Goal: Task Accomplishment & Management: Manage account settings

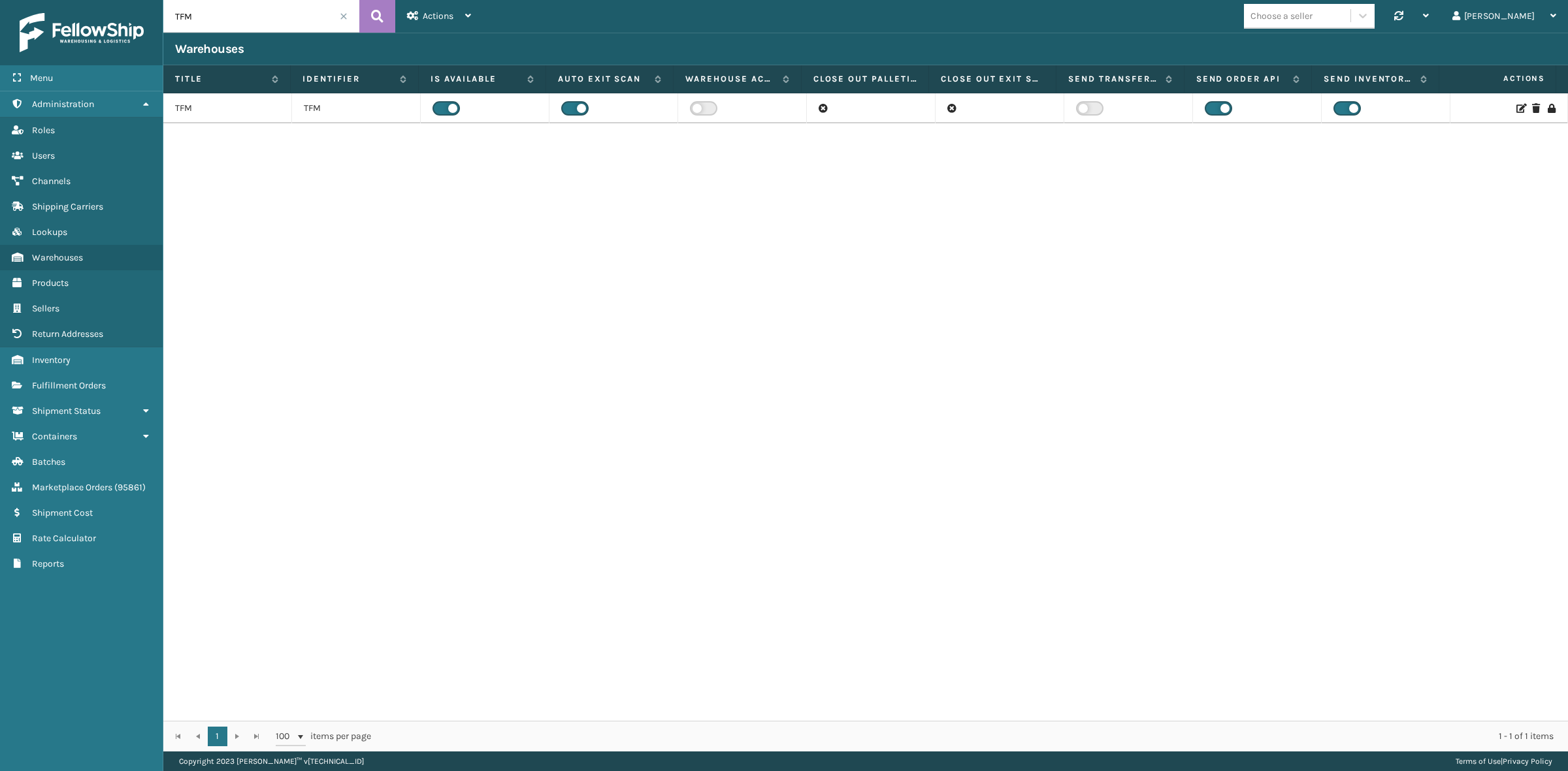
click at [866, 232] on div "TFM TFM" at bounding box center [866, 407] width 1405 height 628
click at [441, 108] on label at bounding box center [446, 109] width 28 height 14
click at [441, 108] on input "checkbox" at bounding box center [436, 105] width 9 height 9
click at [1516, 106] on icon at bounding box center [1520, 109] width 8 height 9
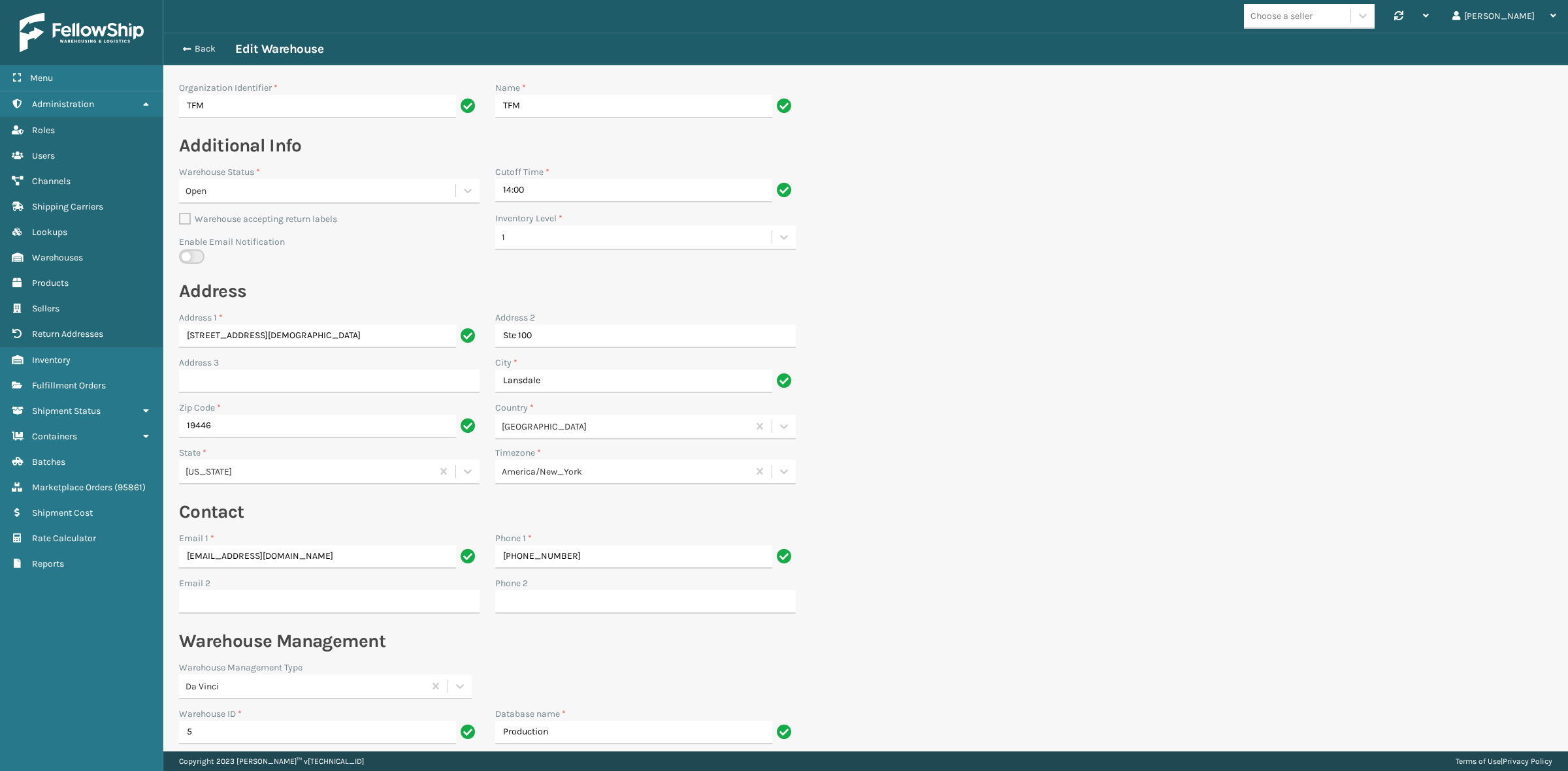
click at [330, 193] on div "Open" at bounding box center [321, 191] width 271 height 14
click at [286, 222] on div "Closed" at bounding box center [329, 224] width 301 height 24
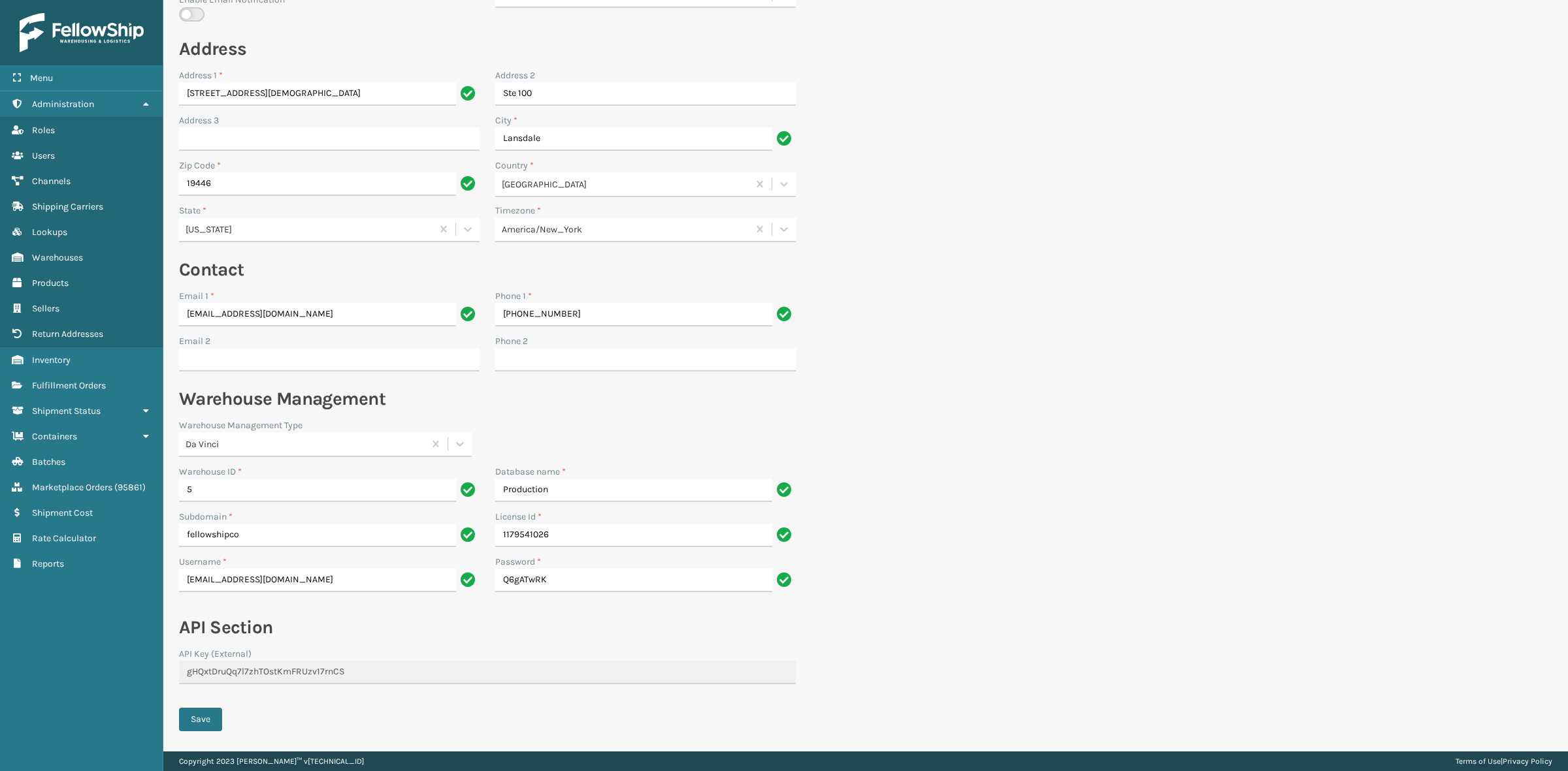
scroll to position [276, 0]
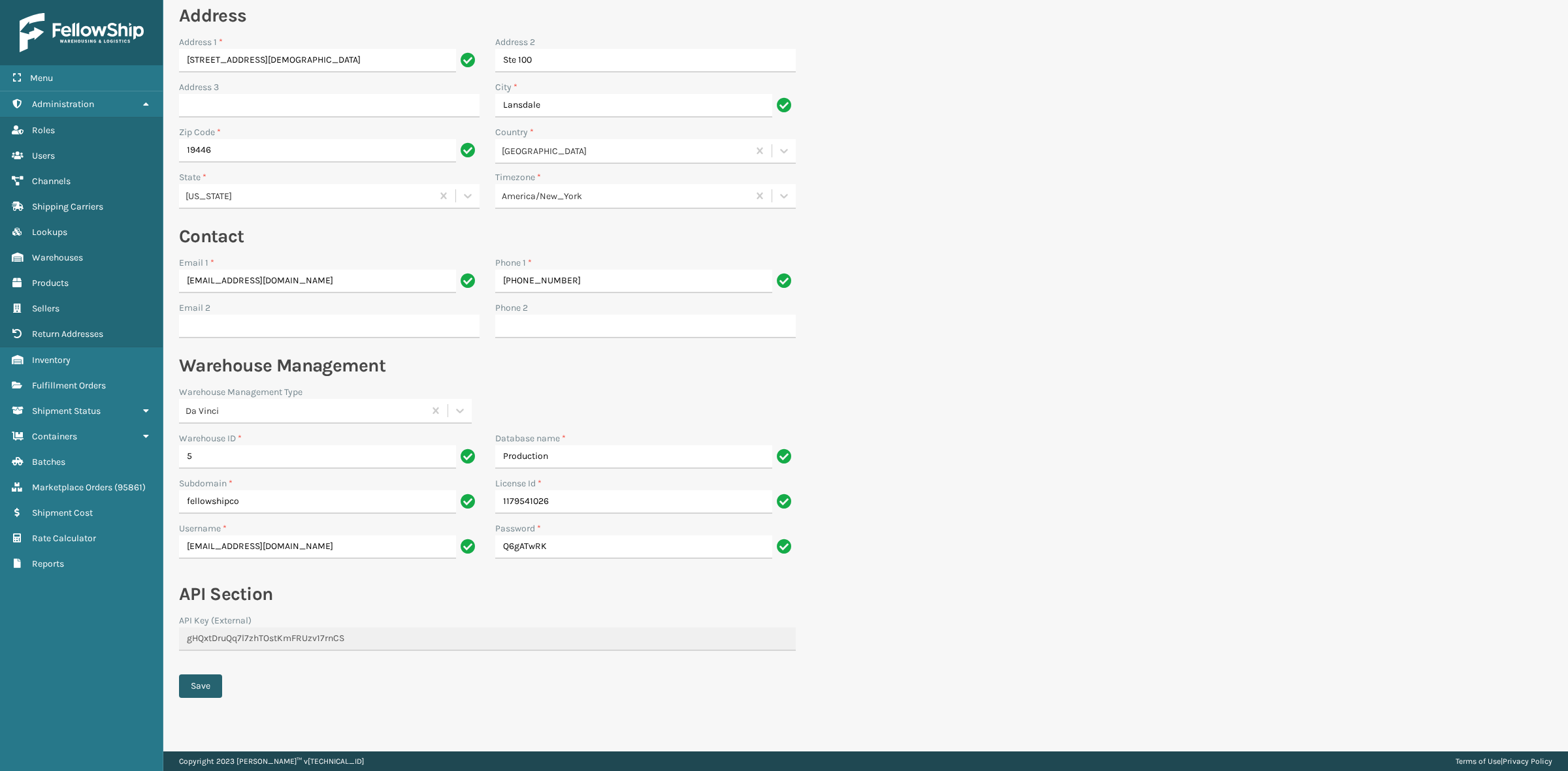
click at [194, 680] on button "Save" at bounding box center [201, 686] width 43 height 24
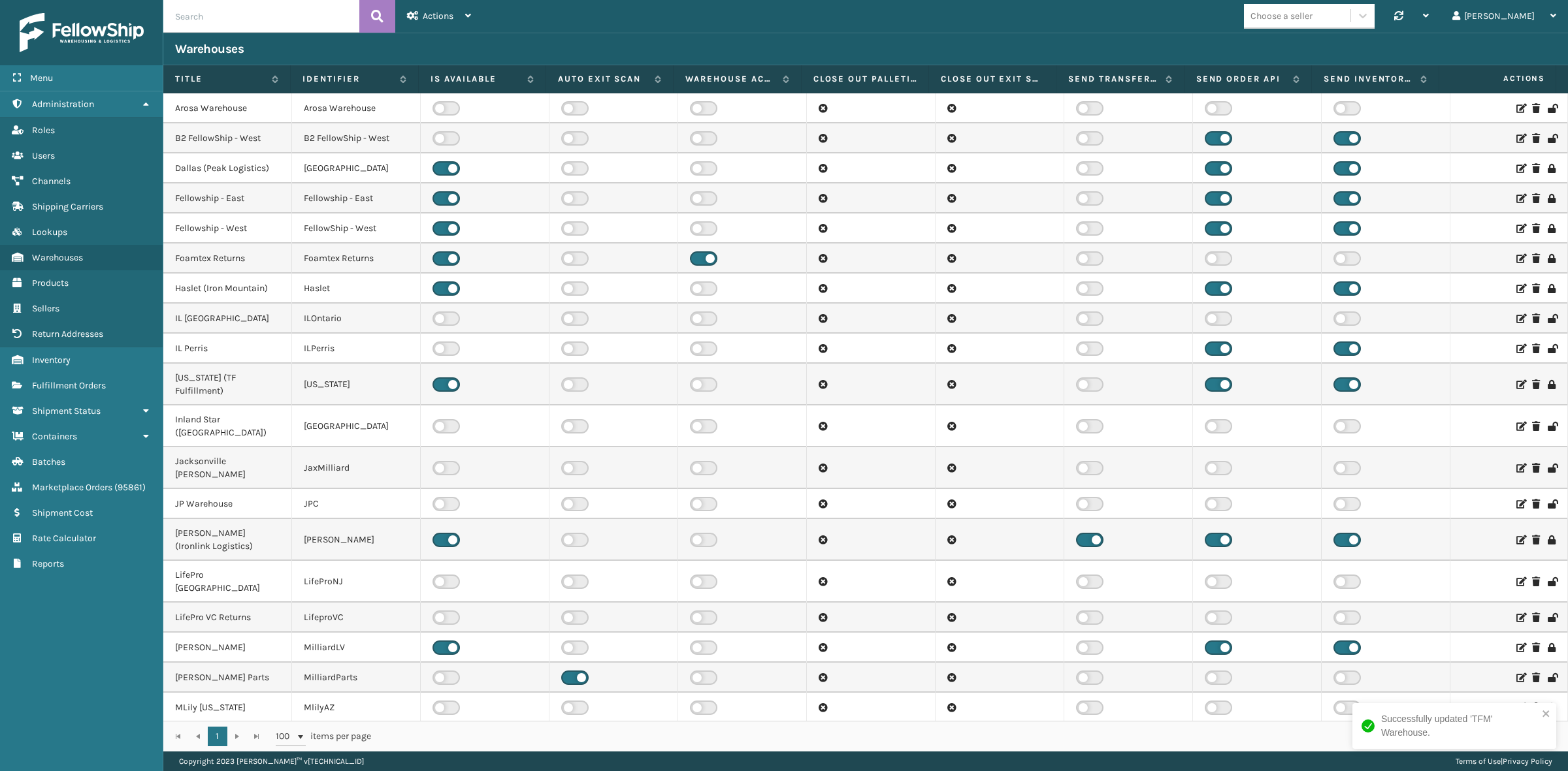
click at [253, 18] on input "text" at bounding box center [261, 16] width 196 height 33
type input "TFM"
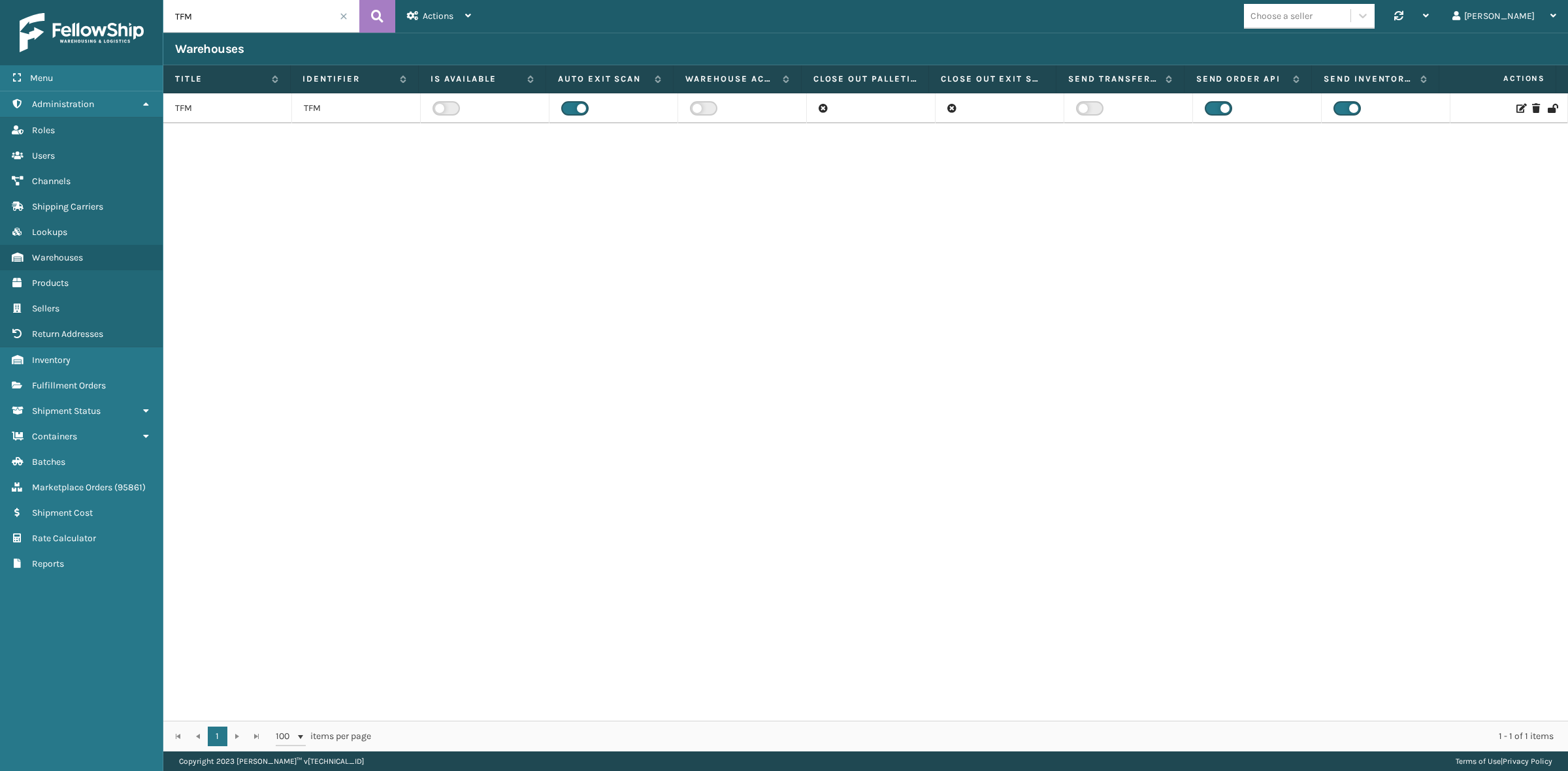
click at [1516, 109] on icon at bounding box center [1520, 109] width 8 height 9
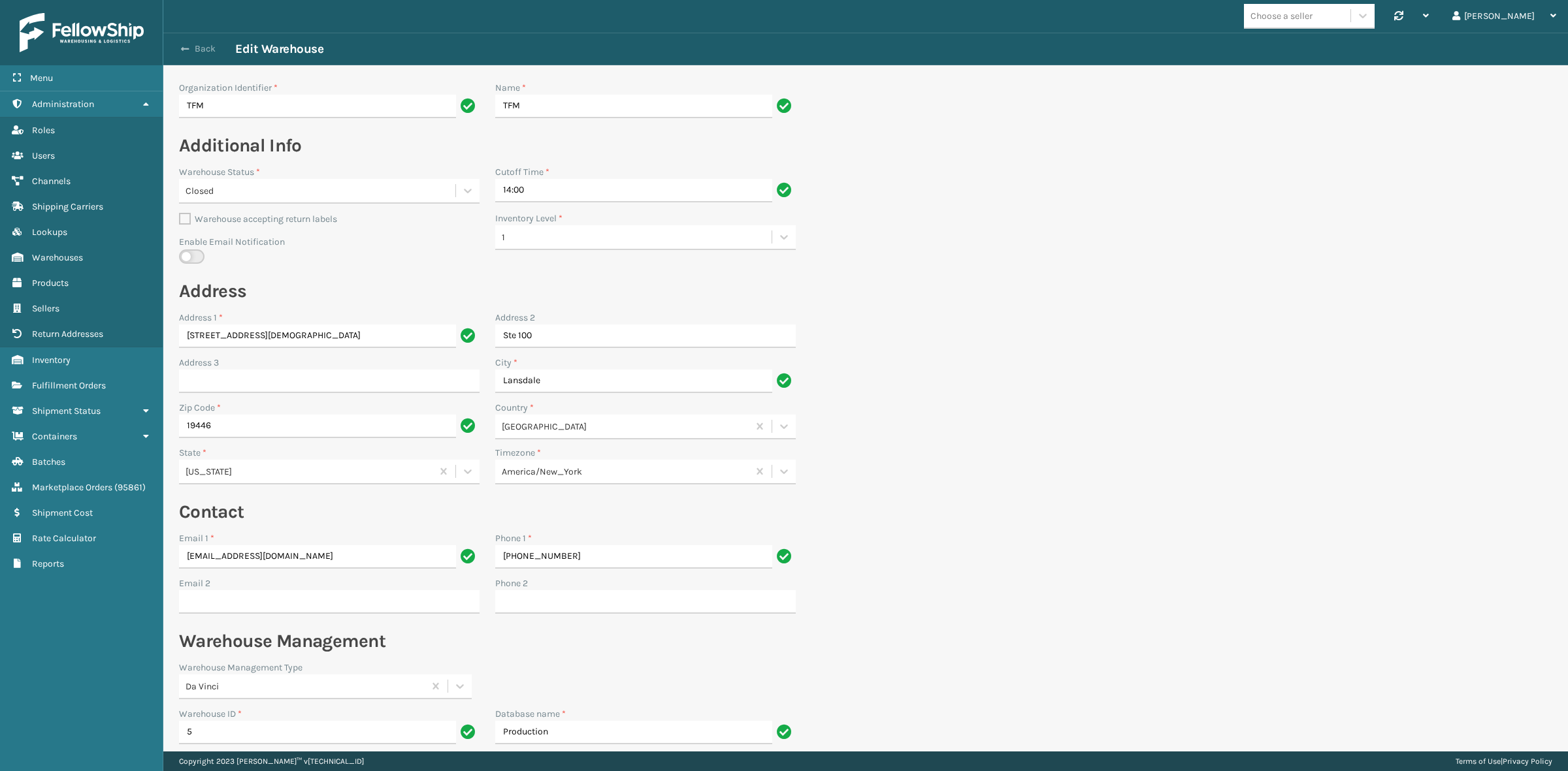
click at [199, 49] on button "Back" at bounding box center [205, 49] width 60 height 12
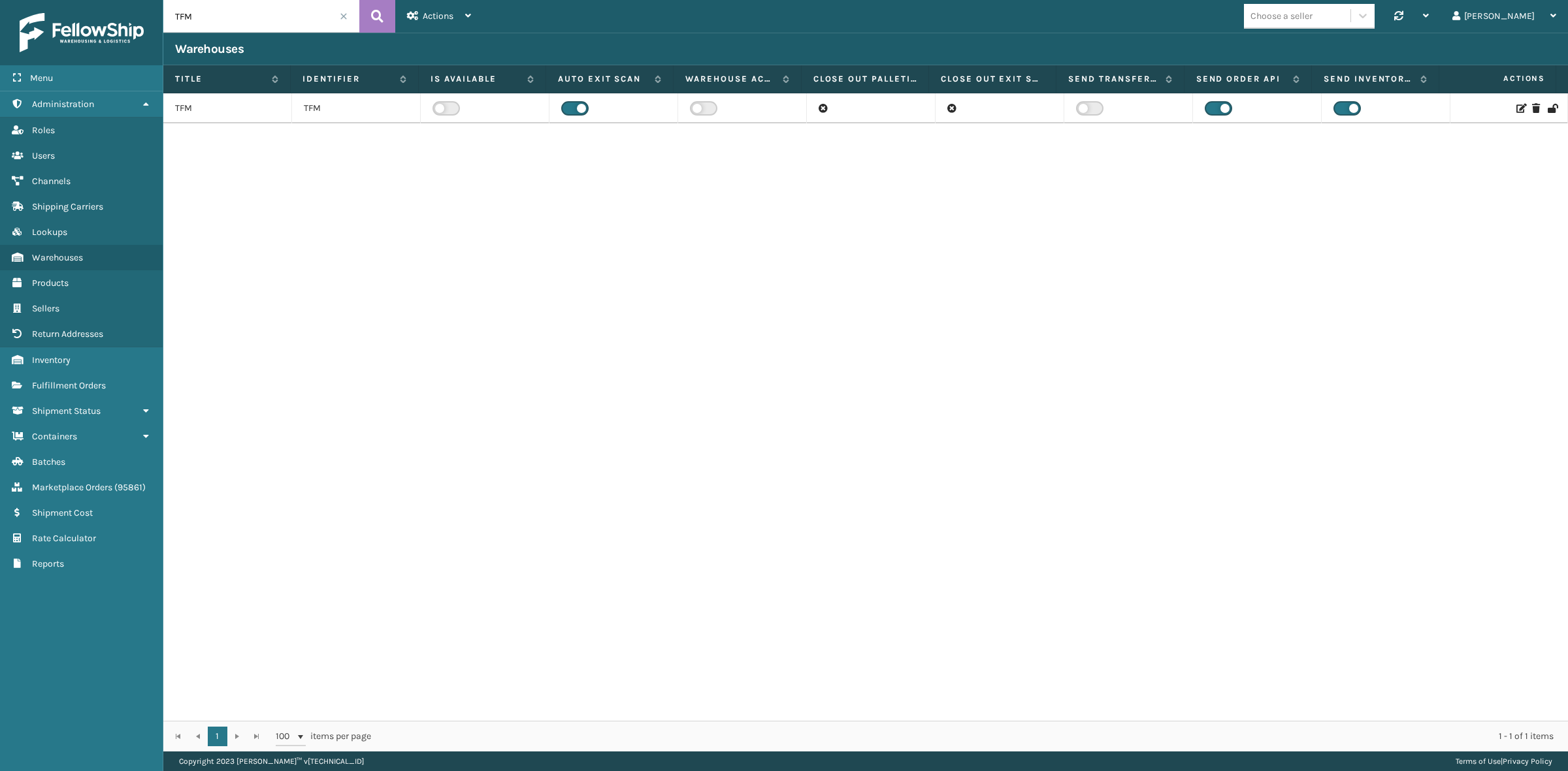
click at [1516, 105] on icon at bounding box center [1520, 109] width 8 height 9
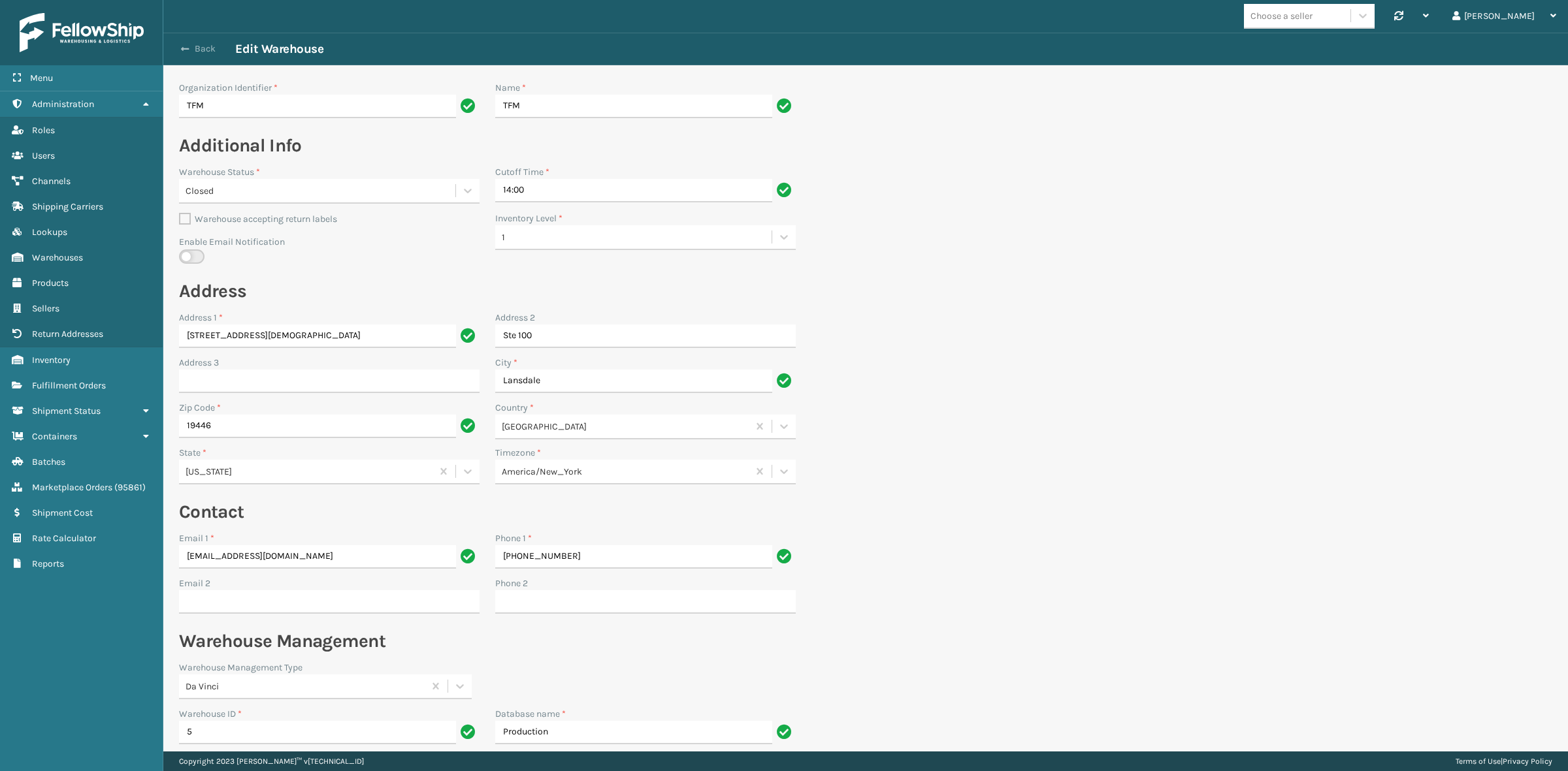
click at [191, 50] on button "Back" at bounding box center [205, 49] width 60 height 12
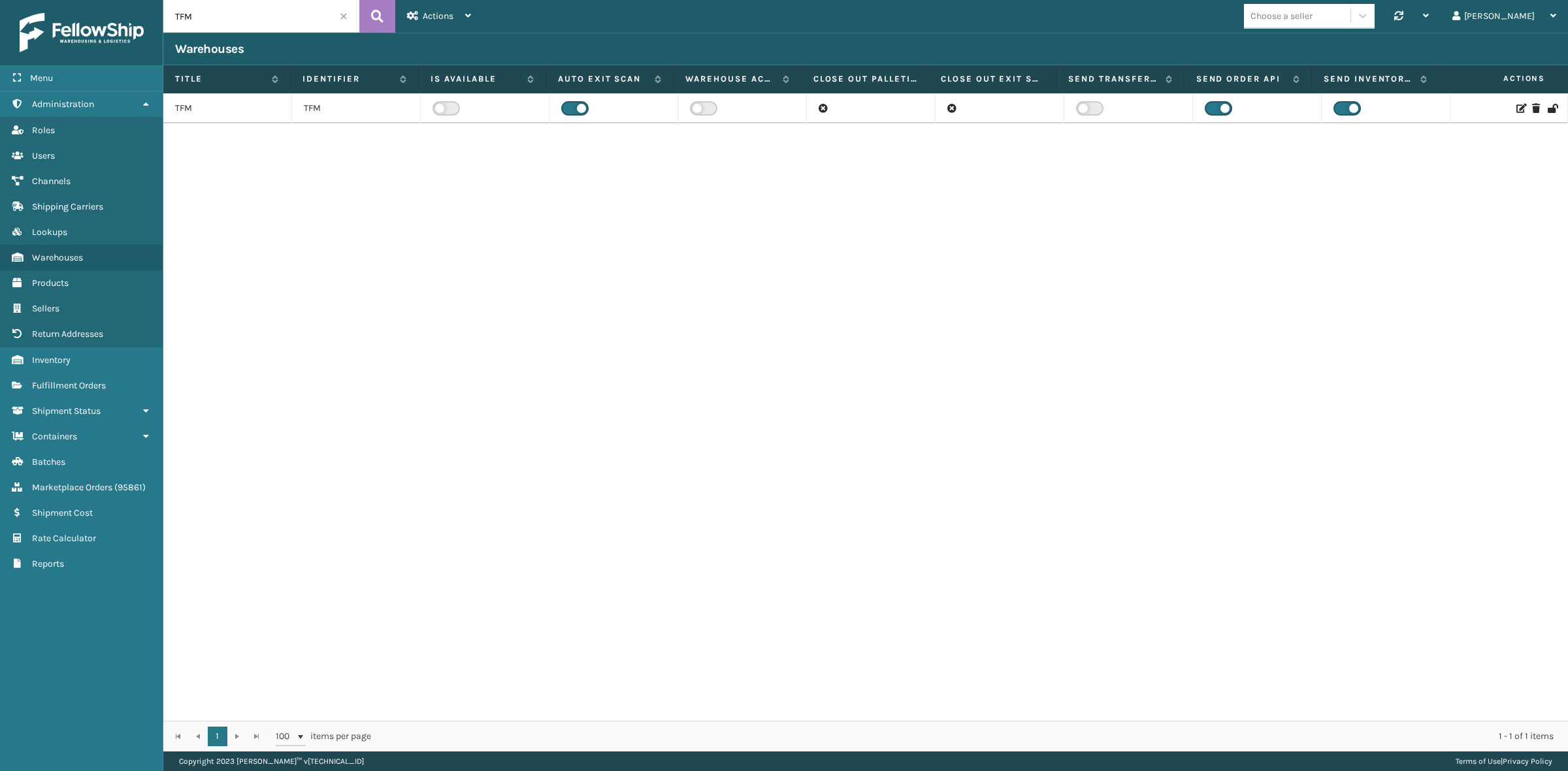
click at [1516, 105] on icon at bounding box center [1520, 109] width 8 height 9
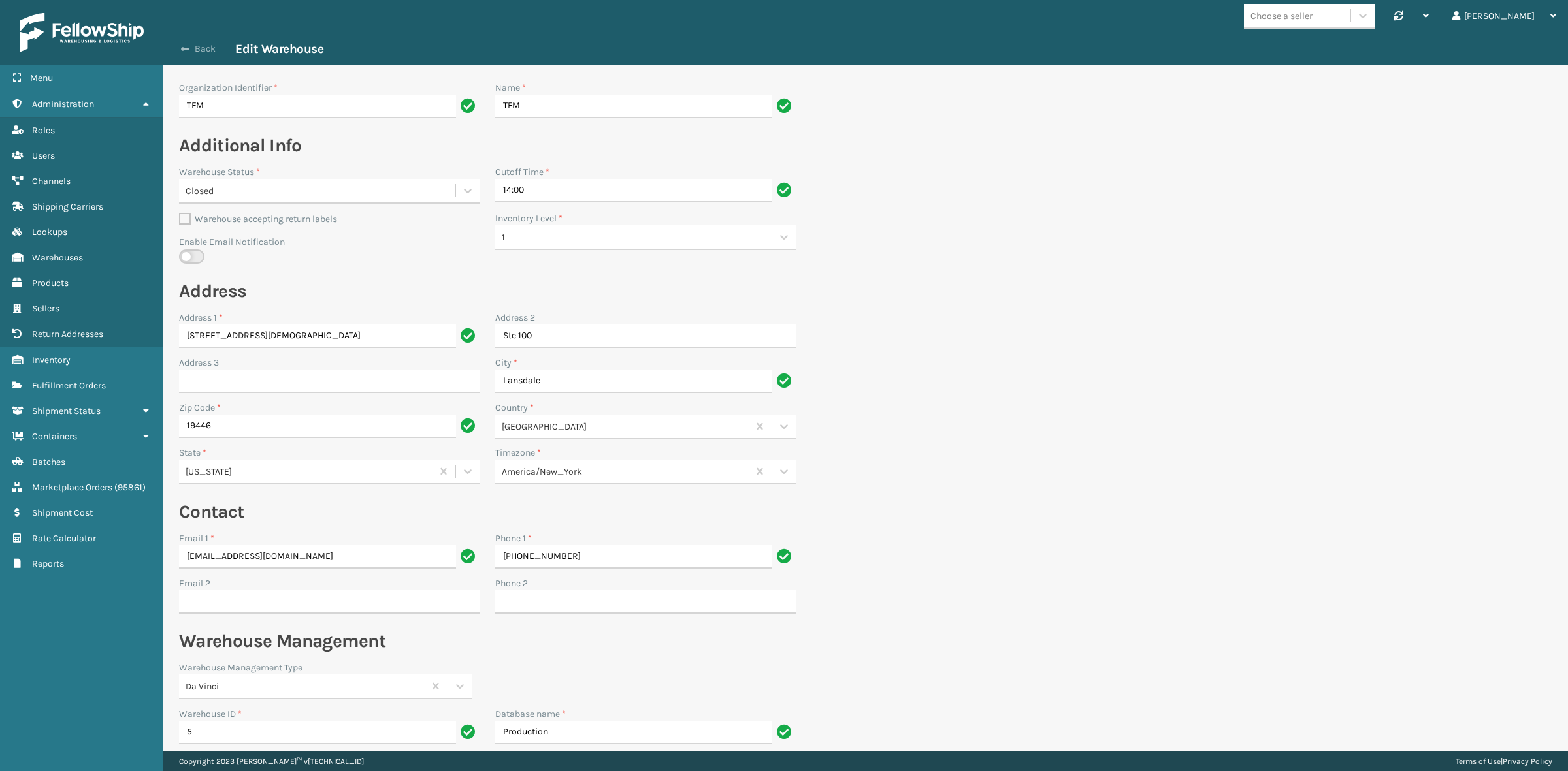
click at [200, 49] on button "Back" at bounding box center [205, 49] width 60 height 12
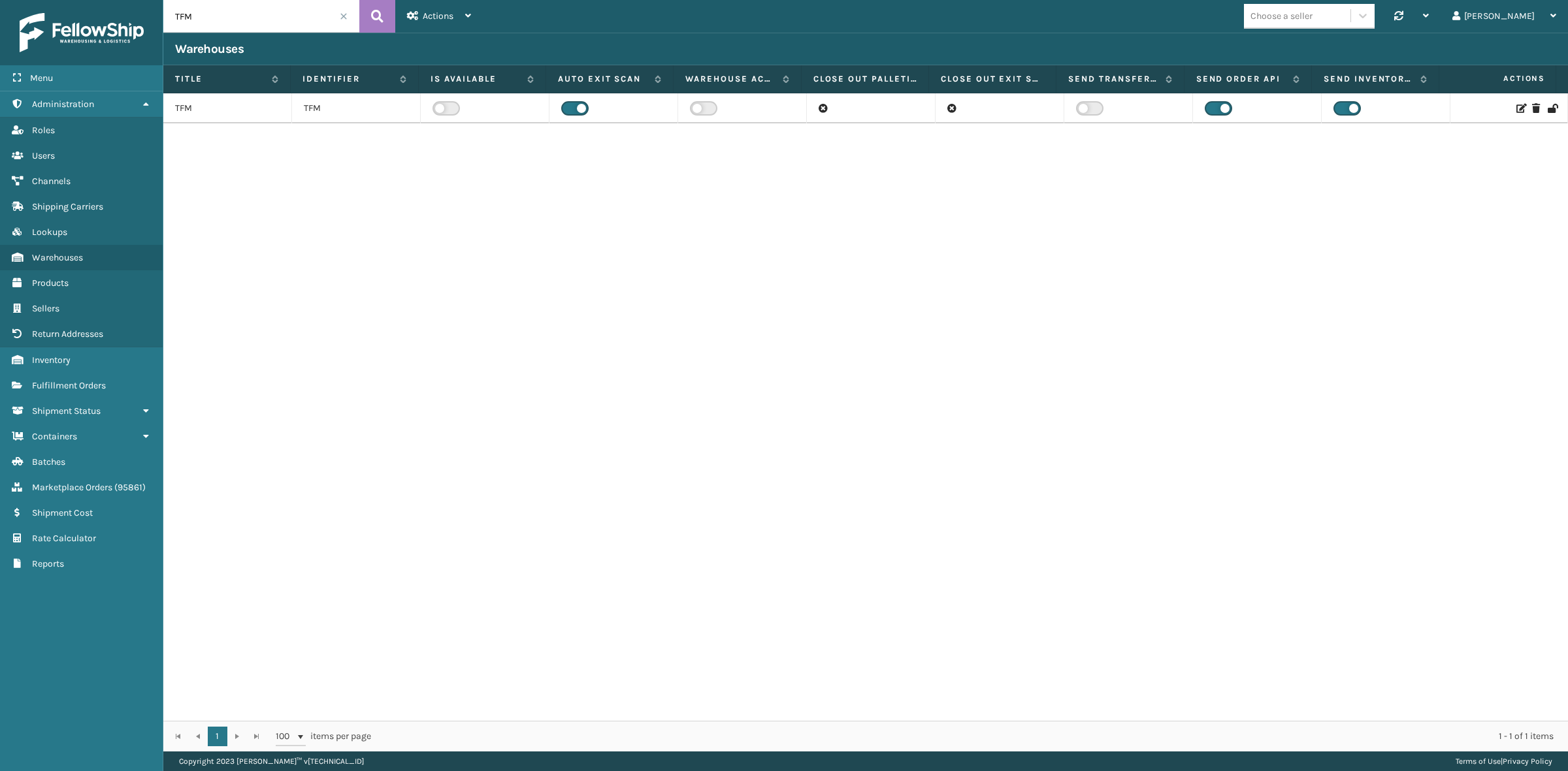
click at [345, 13] on span at bounding box center [344, 16] width 8 height 8
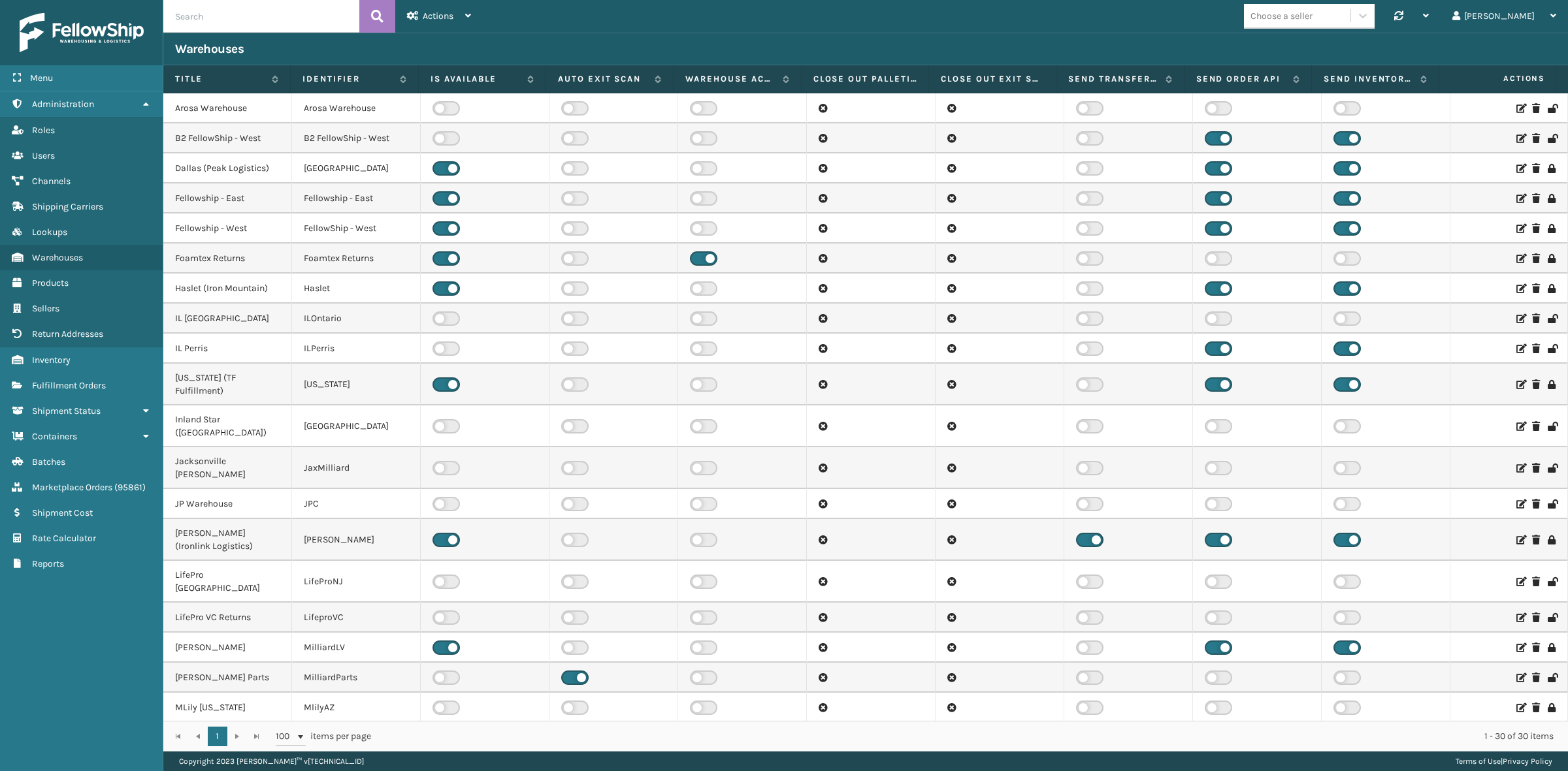
click at [255, 18] on input "text" at bounding box center [261, 16] width 196 height 33
type input "TFM"
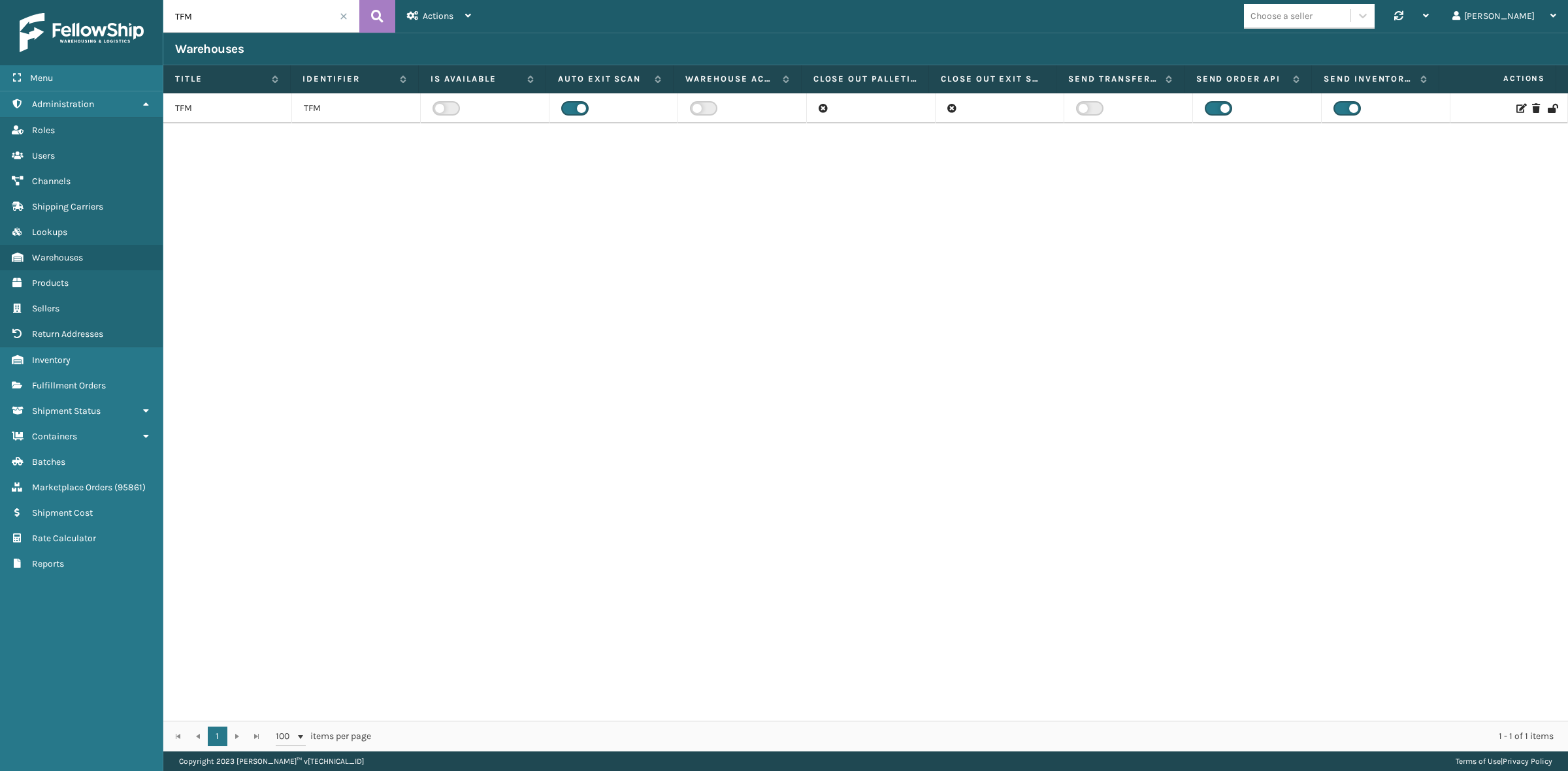
click at [1516, 107] on icon at bounding box center [1520, 109] width 8 height 9
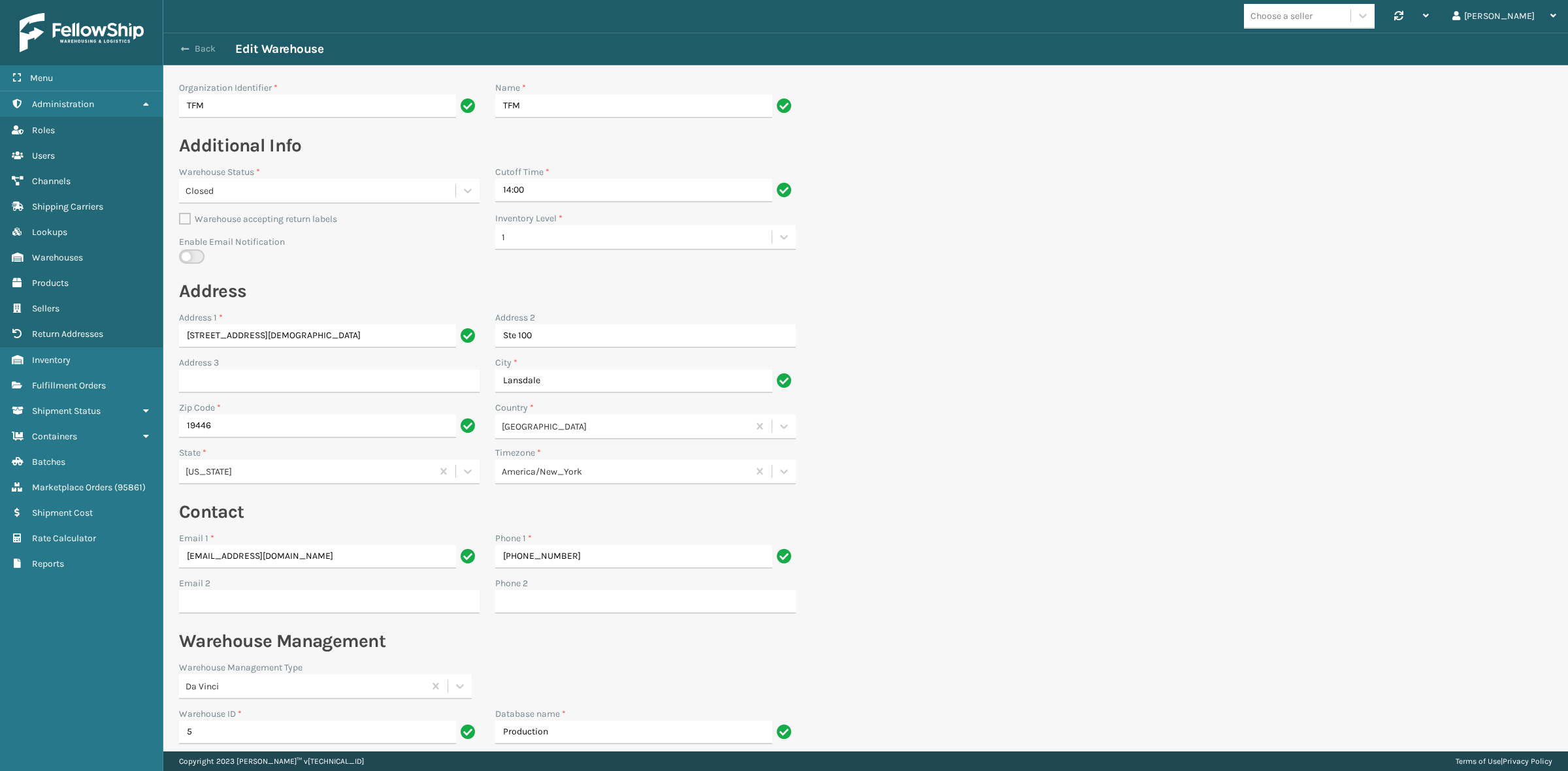
click at [190, 47] on button "Back" at bounding box center [205, 49] width 60 height 12
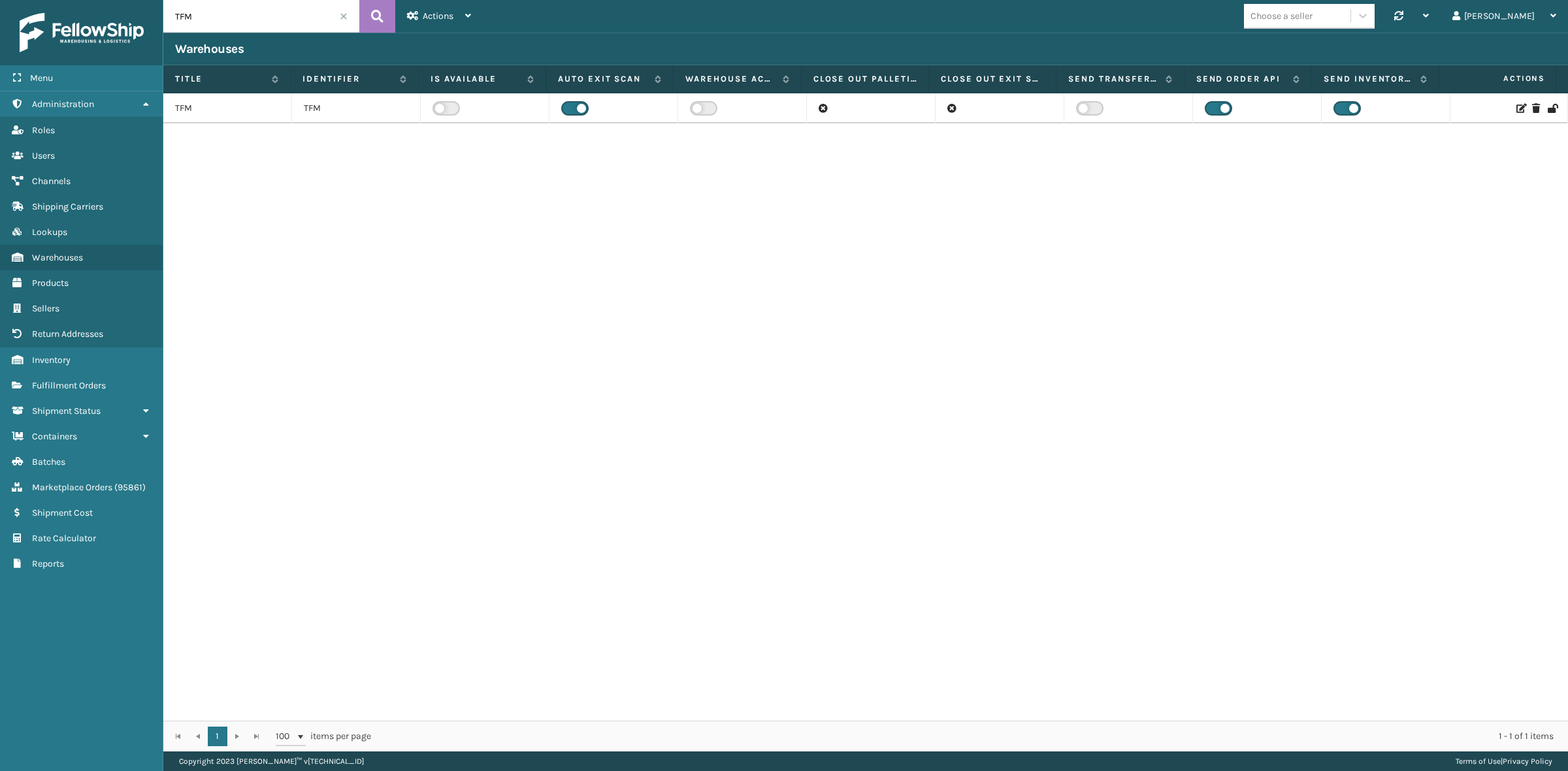
click at [1516, 109] on icon at bounding box center [1520, 109] width 8 height 9
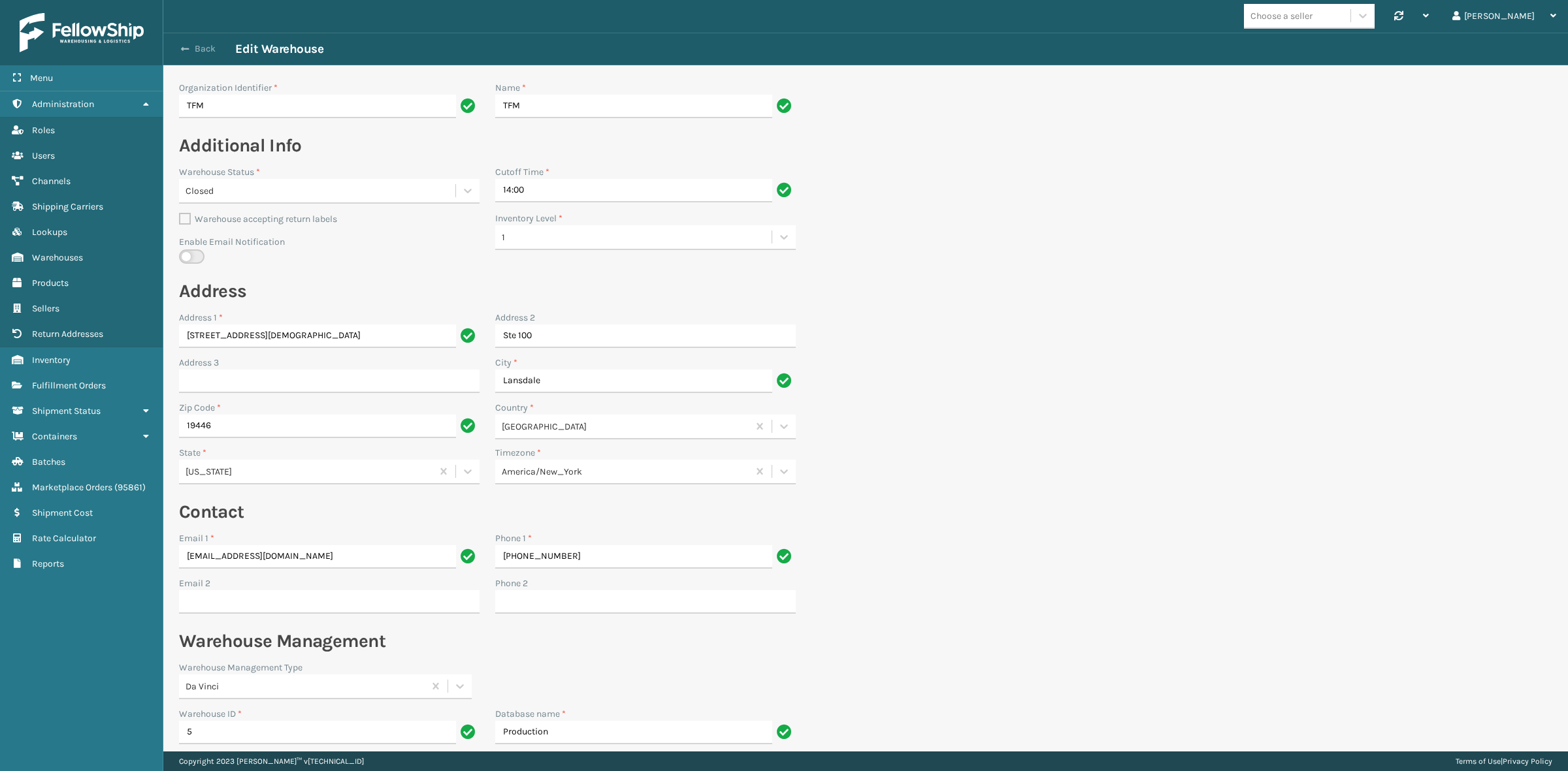
click at [201, 47] on button "Back" at bounding box center [205, 49] width 60 height 12
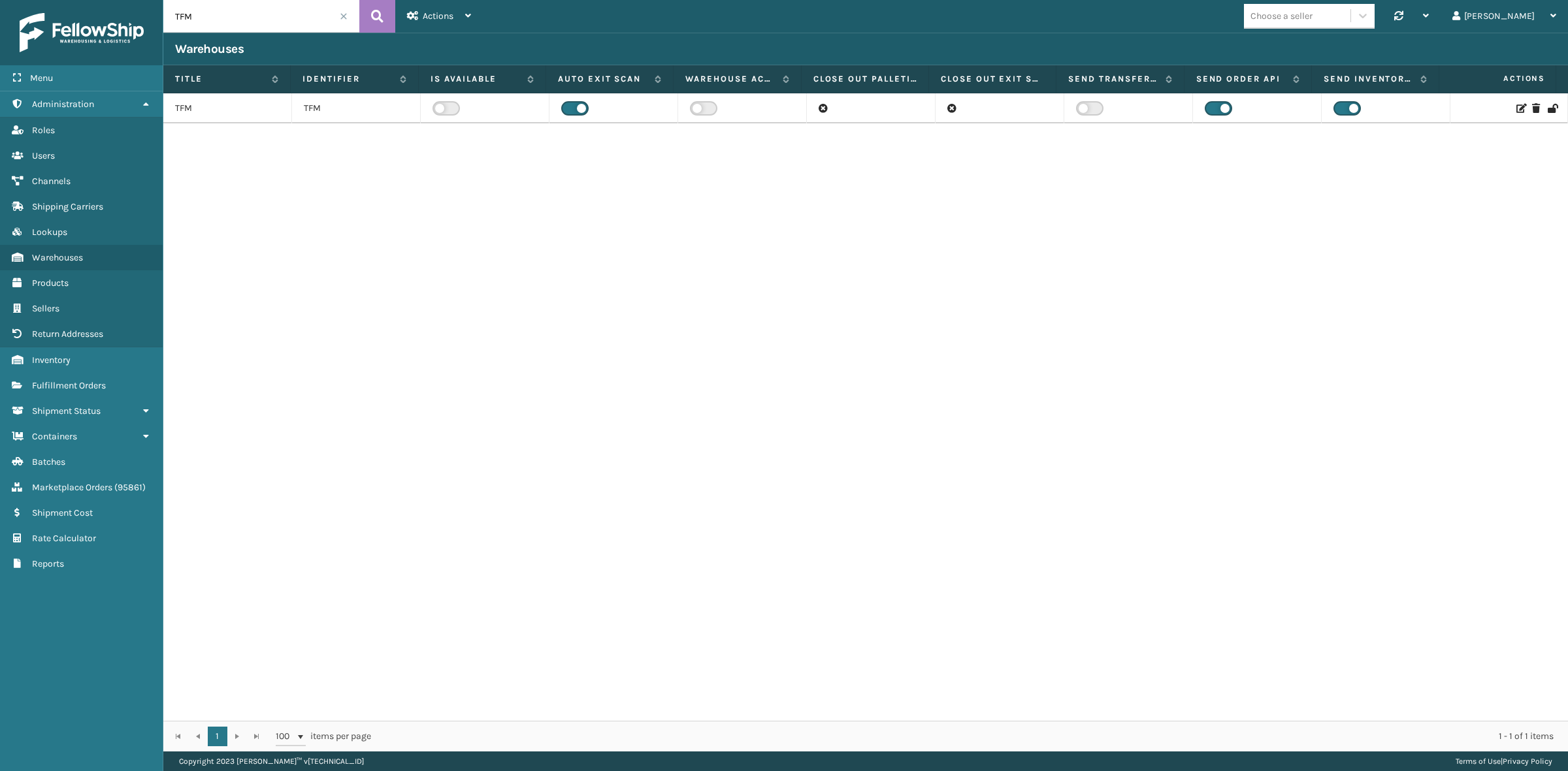
click at [340, 16] on span at bounding box center [344, 16] width 8 height 8
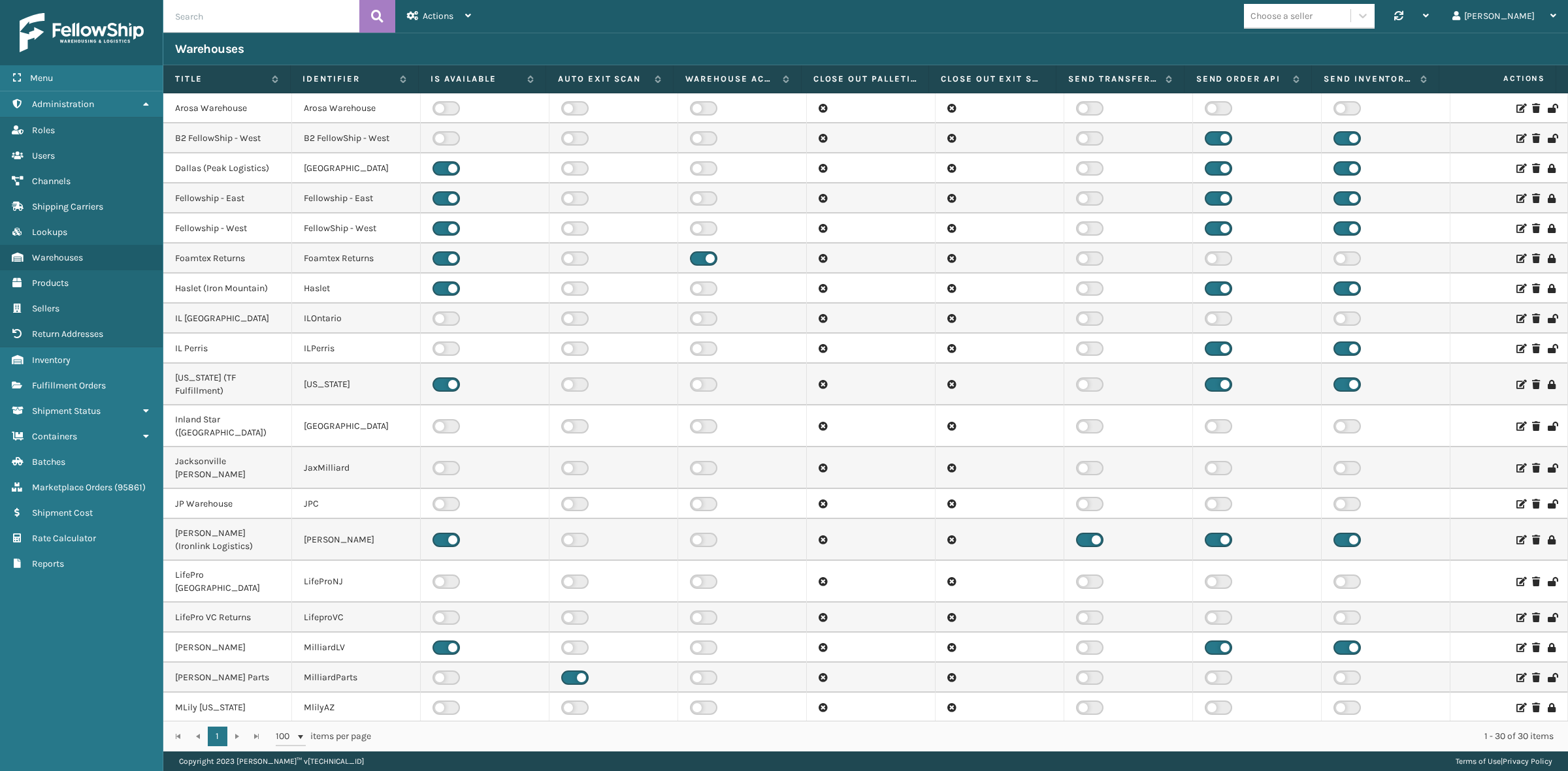
click at [709, 35] on div "Warehouses" at bounding box center [866, 49] width 1405 height 33
